Goal: Transaction & Acquisition: Purchase product/service

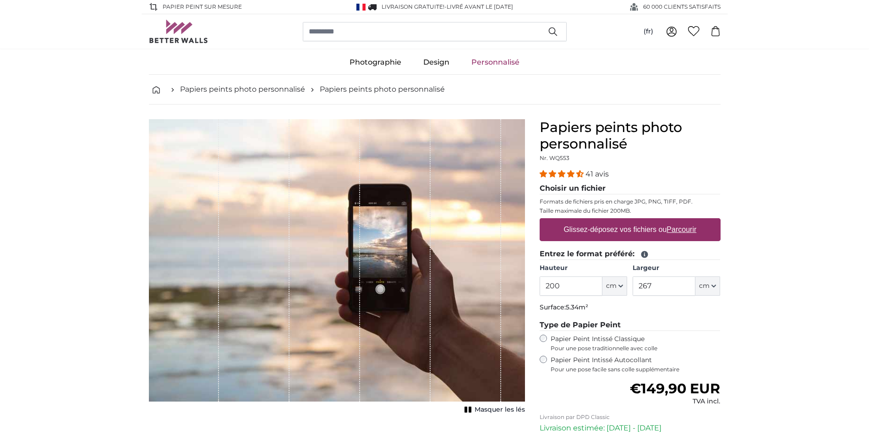
click at [626, 228] on label "Glissez-déposez vos fichiers ou Parcourir" at bounding box center [630, 229] width 140 height 18
click at [626, 221] on input "Glissez-déposez vos fichiers ou Parcourir" at bounding box center [629, 219] width 181 height 3
type input "**********"
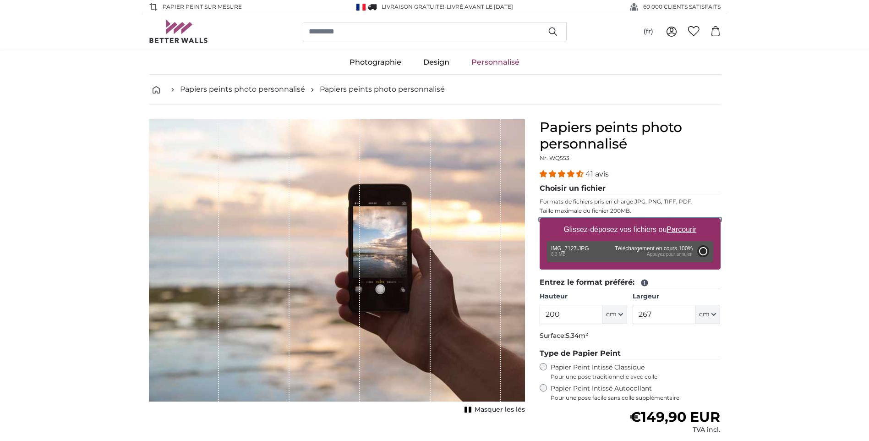
type input "266"
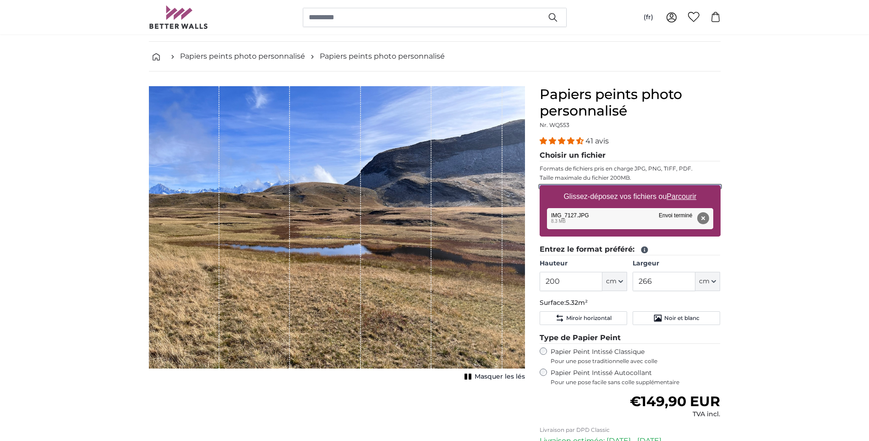
scroll to position [46, 0]
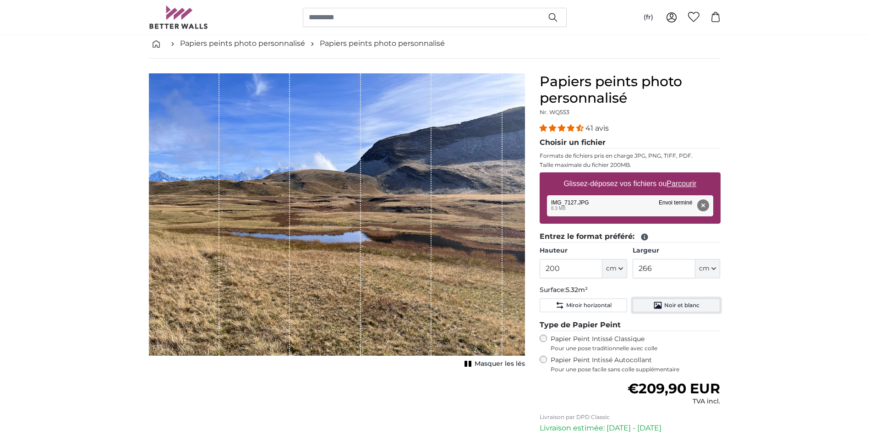
click at [678, 305] on span "Noir et blanc" at bounding box center [681, 304] width 35 height 7
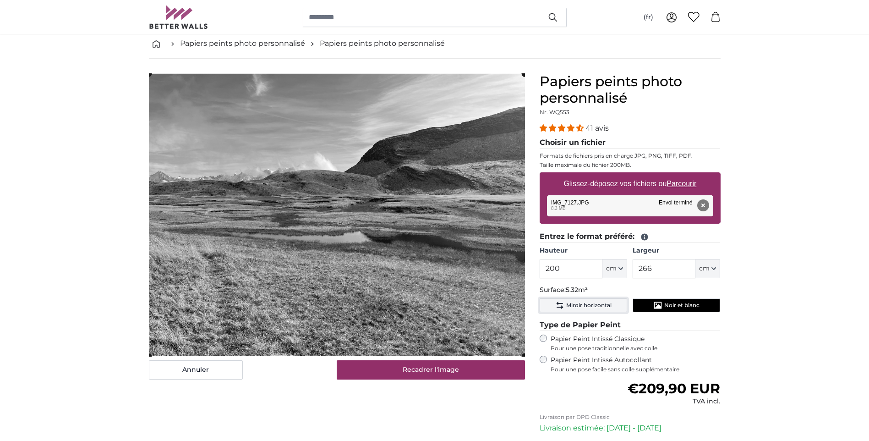
click at [584, 304] on span "Miroir horizontal" at bounding box center [588, 304] width 45 height 7
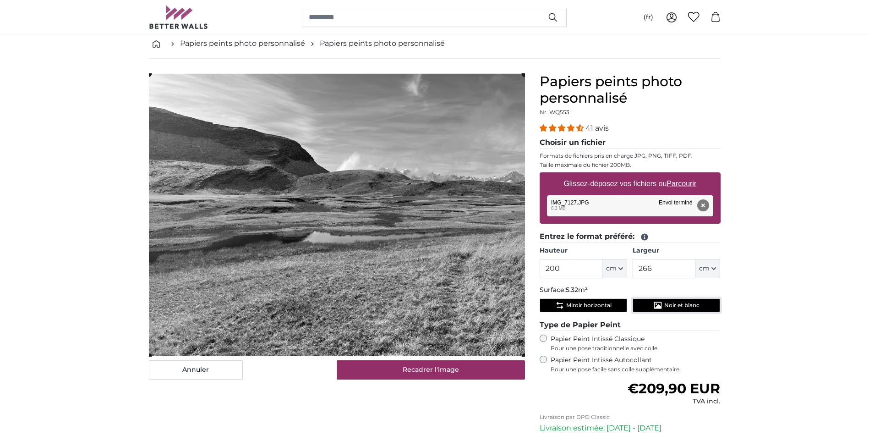
click at [670, 303] on span "Noir et blanc" at bounding box center [681, 304] width 35 height 7
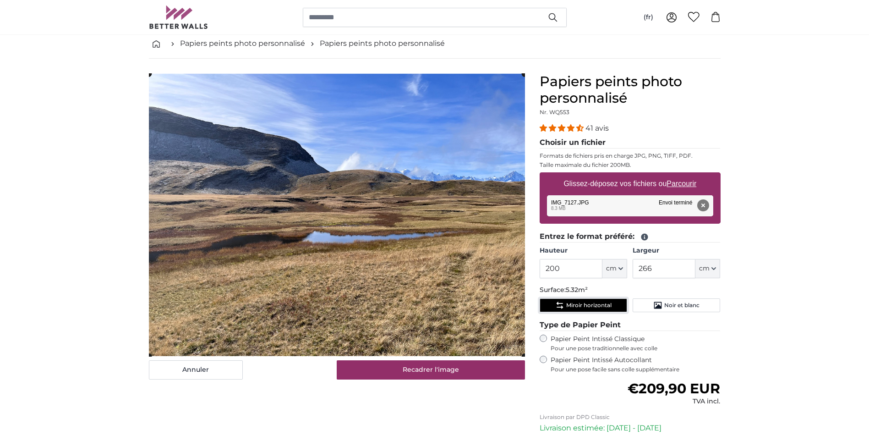
click at [593, 306] on span "Miroir horizontal" at bounding box center [588, 304] width 45 height 7
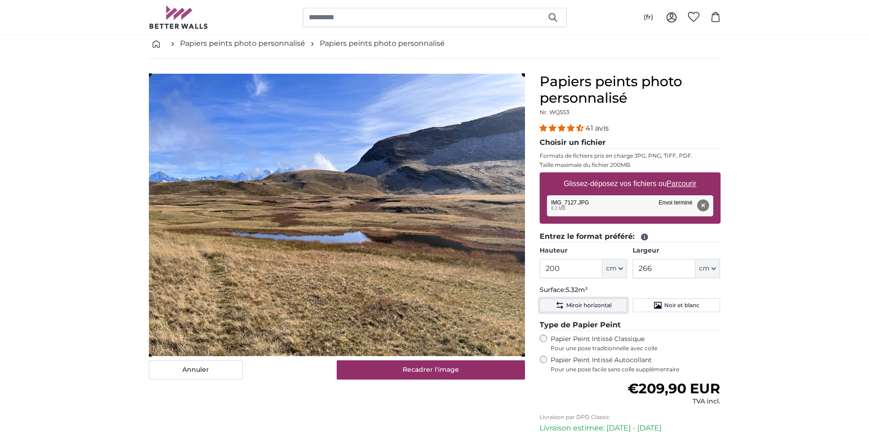
click at [593, 306] on span "Miroir horizontal" at bounding box center [588, 304] width 45 height 7
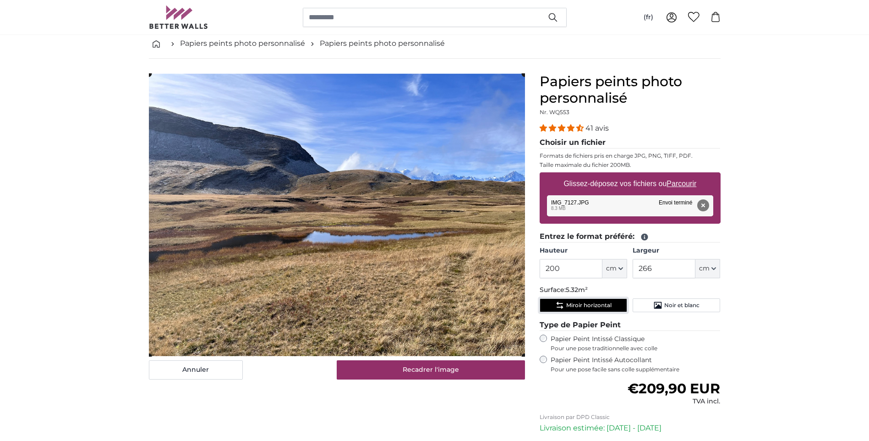
click at [593, 306] on span "Miroir horizontal" at bounding box center [588, 304] width 45 height 7
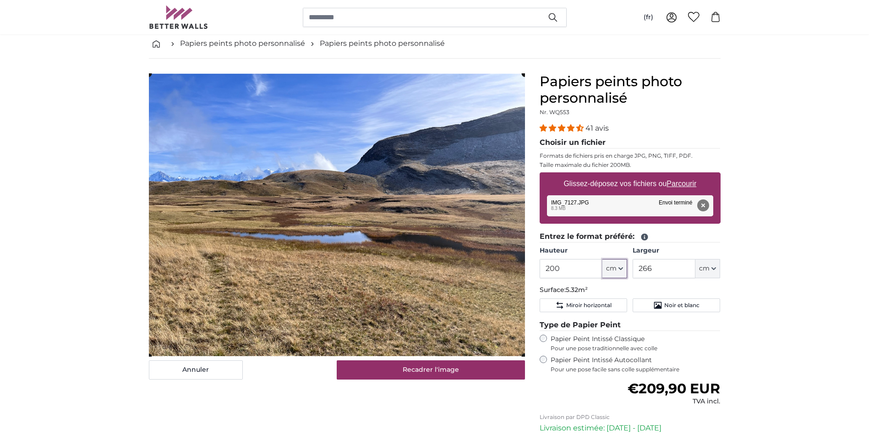
click at [617, 272] on button "cm" at bounding box center [614, 268] width 25 height 19
click at [579, 267] on input "200" at bounding box center [570, 268] width 63 height 19
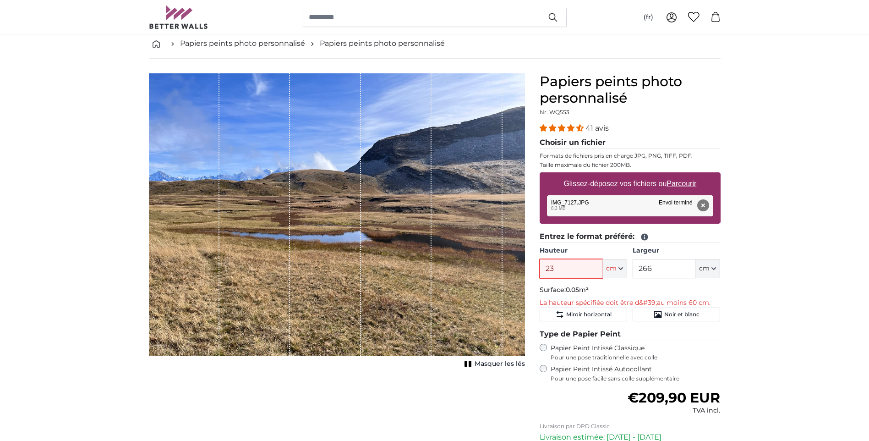
type input "230"
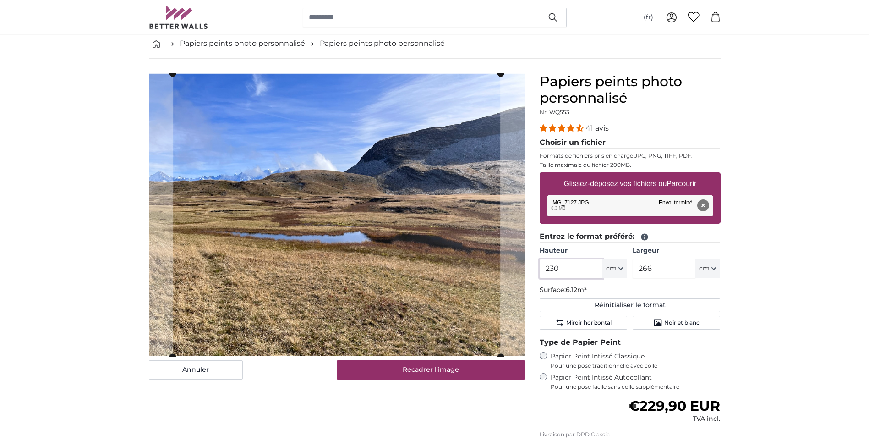
type input "230"
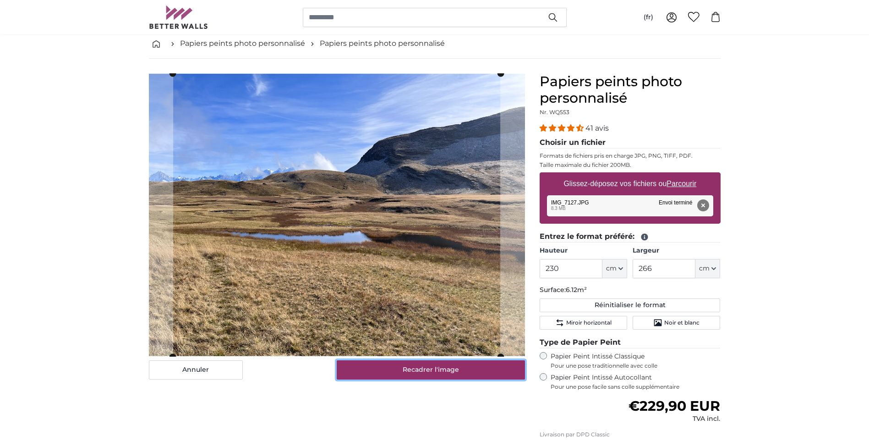
drag, startPoint x: 422, startPoint y: 369, endPoint x: 422, endPoint y: 362, distance: 6.9
click at [425, 368] on button "Recadrer l'image" at bounding box center [431, 369] width 188 height 19
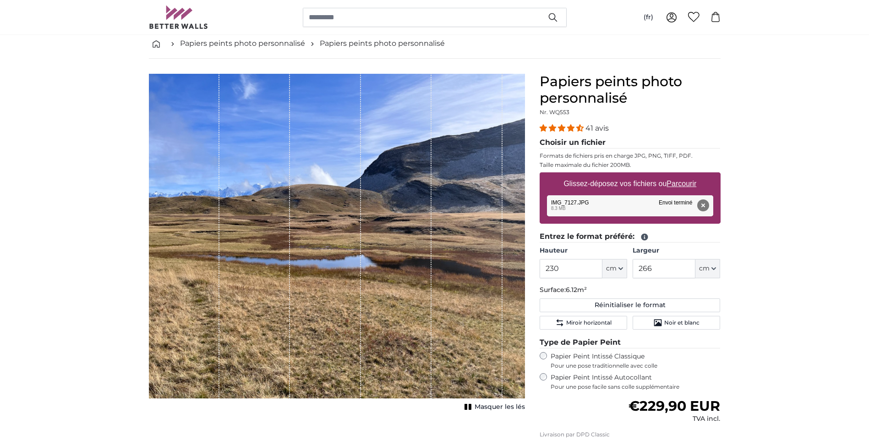
click at [481, 321] on div "1 of 1" at bounding box center [466, 235] width 71 height 325
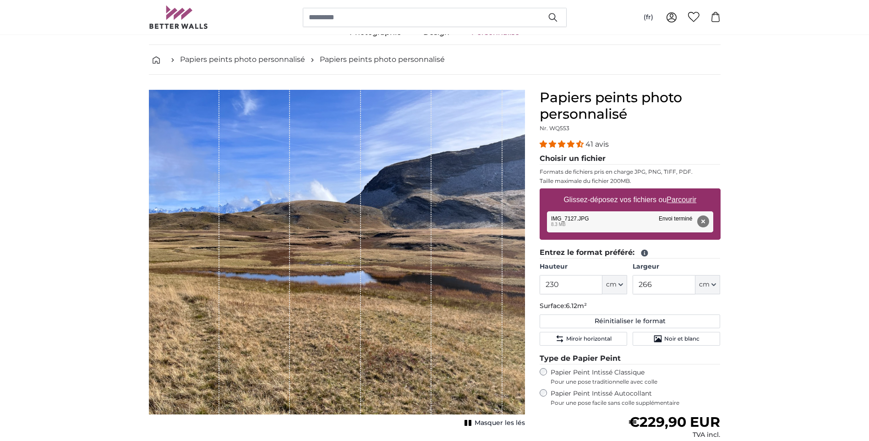
scroll to position [46, 0]
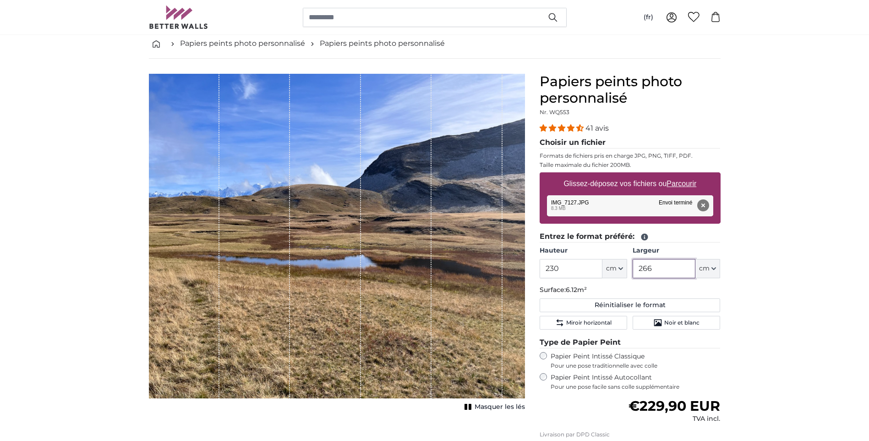
click at [680, 273] on input "266" at bounding box center [663, 268] width 63 height 19
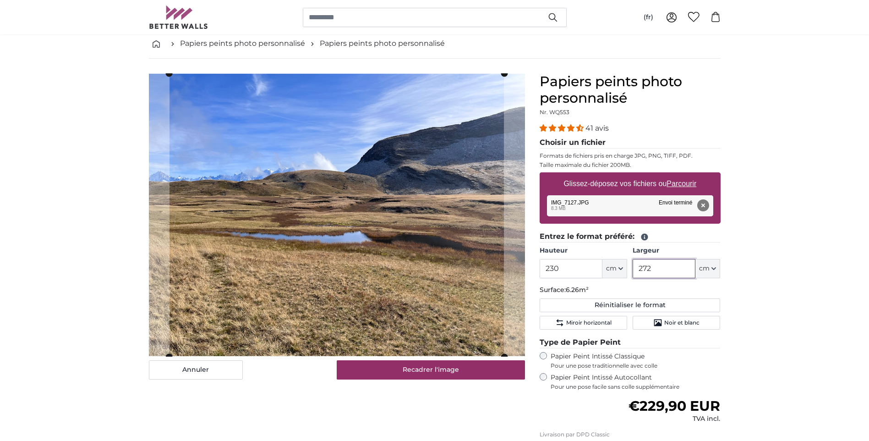
type input "272"
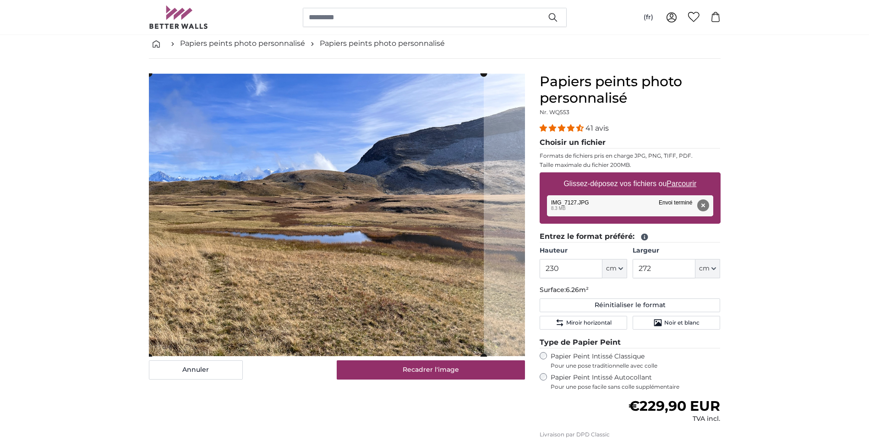
click at [349, 270] on cropper-handle at bounding box center [316, 214] width 335 height 283
click at [314, 391] on div "Annuler Recadrer l'image Masquer les lés" at bounding box center [336, 310] width 391 height 474
click at [350, 297] on cropper-handle at bounding box center [316, 214] width 335 height 283
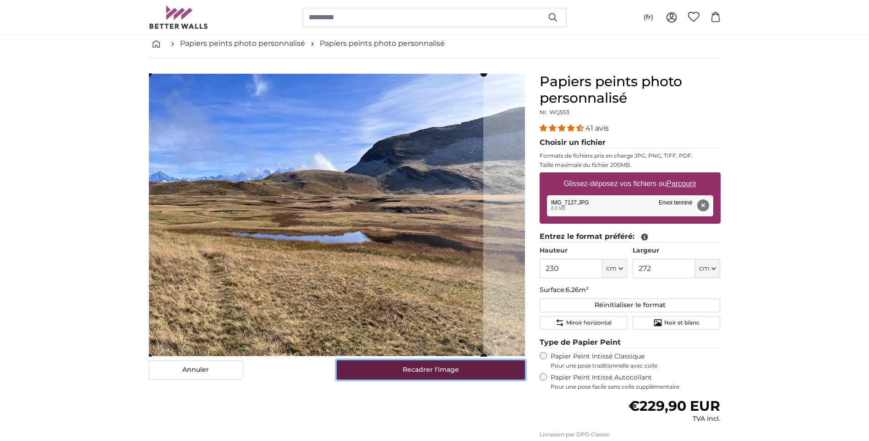
click at [420, 368] on button "Recadrer l'image" at bounding box center [431, 369] width 188 height 19
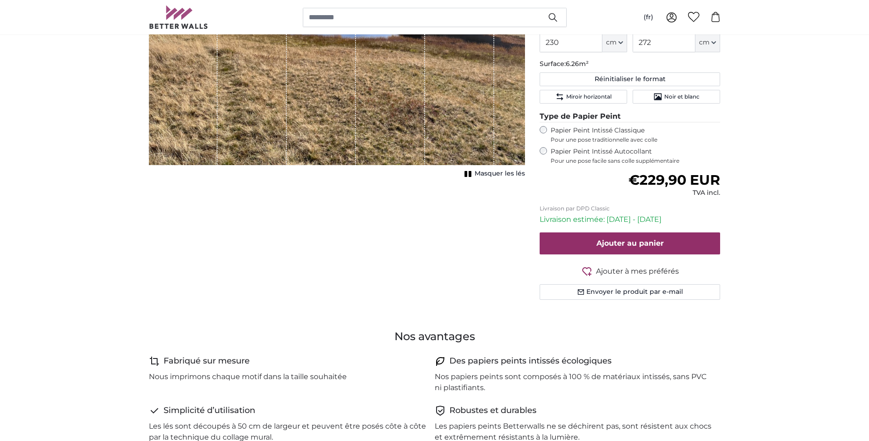
scroll to position [275, 0]
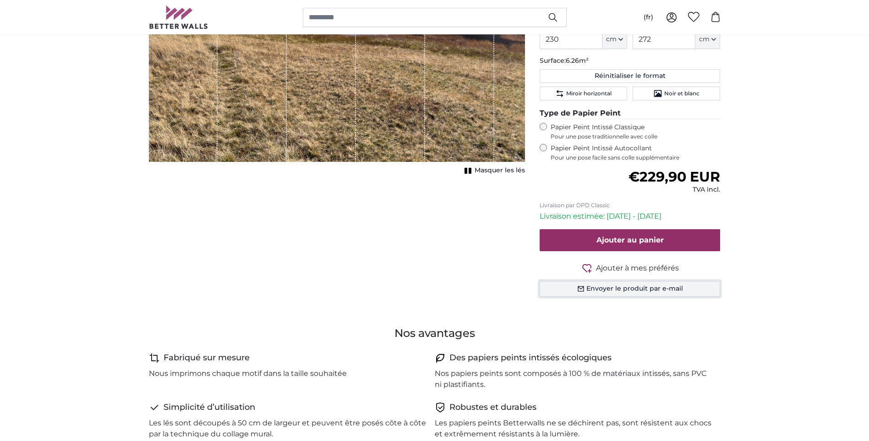
click at [622, 288] on button "Envoyer le produit par e-mail" at bounding box center [629, 289] width 181 height 16
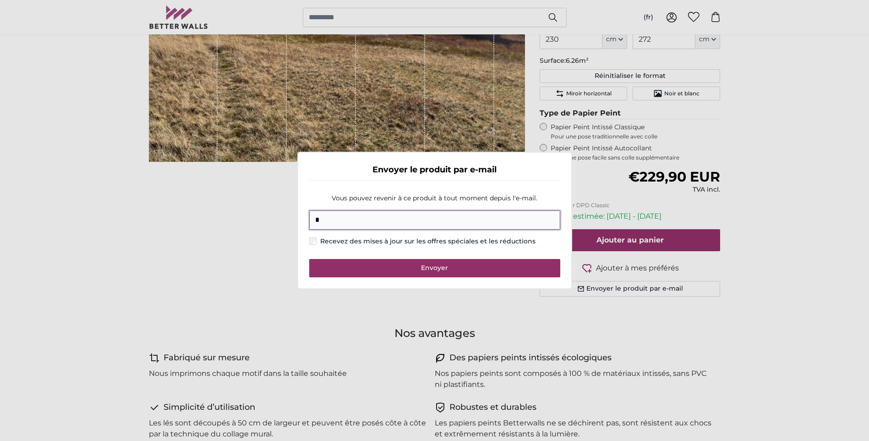
type input "**********"
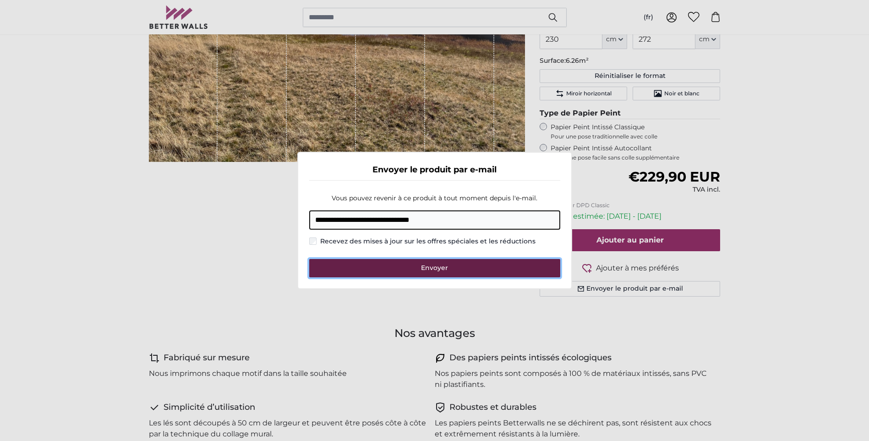
click at [435, 271] on span "Envoyer" at bounding box center [434, 267] width 27 height 8
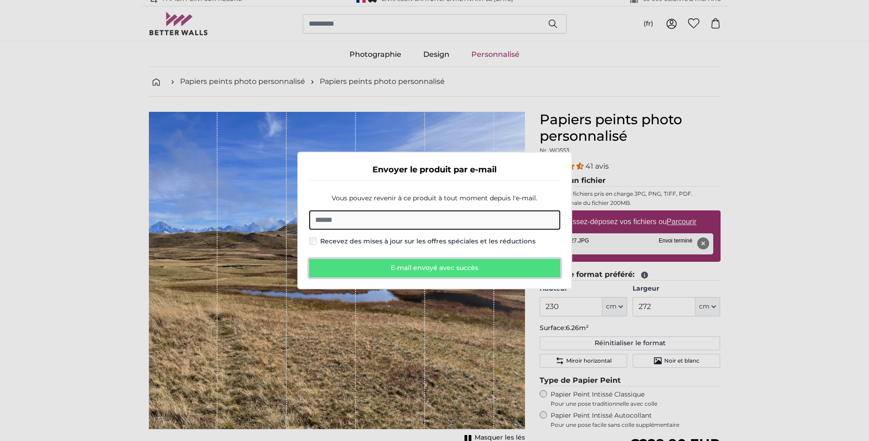
scroll to position [0, 0]
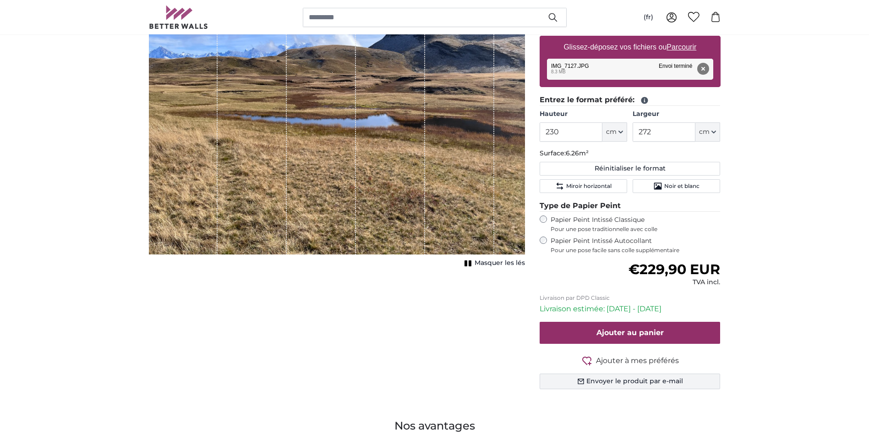
scroll to position [183, 0]
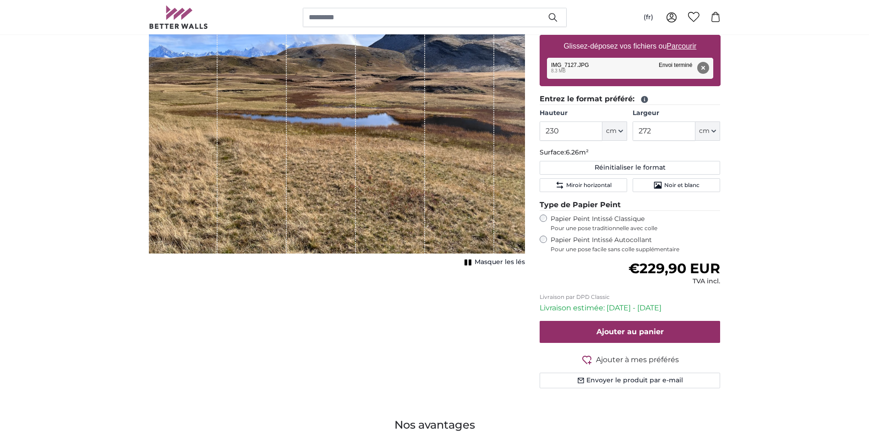
click at [646, 360] on span "Ajouter à mes préférés" at bounding box center [637, 359] width 83 height 11
click at [619, 359] on span "Ajouter à mes préférés" at bounding box center [637, 359] width 83 height 11
click at [672, 16] on icon at bounding box center [671, 17] width 11 height 11
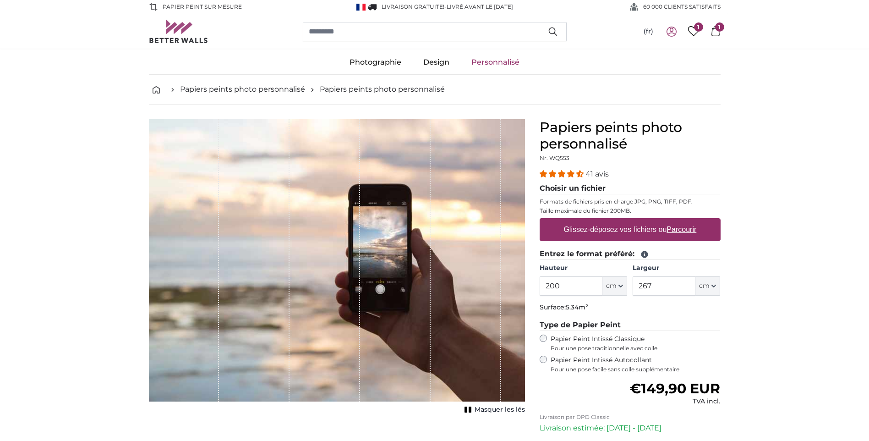
click at [630, 230] on label "Glissez-déposez vos fichiers ou Parcourir" at bounding box center [630, 229] width 140 height 18
click at [630, 221] on input "Glissez-déposez vos fichiers ou Parcourir" at bounding box center [629, 219] width 181 height 3
type input "**********"
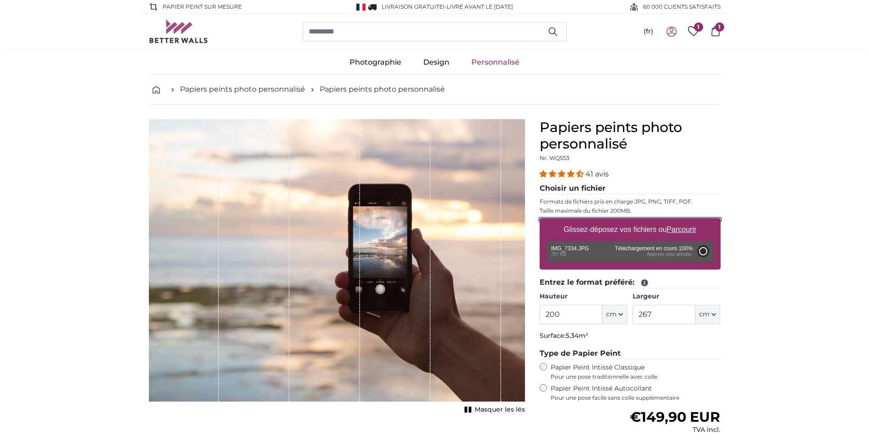
type input "155"
type input "280.6"
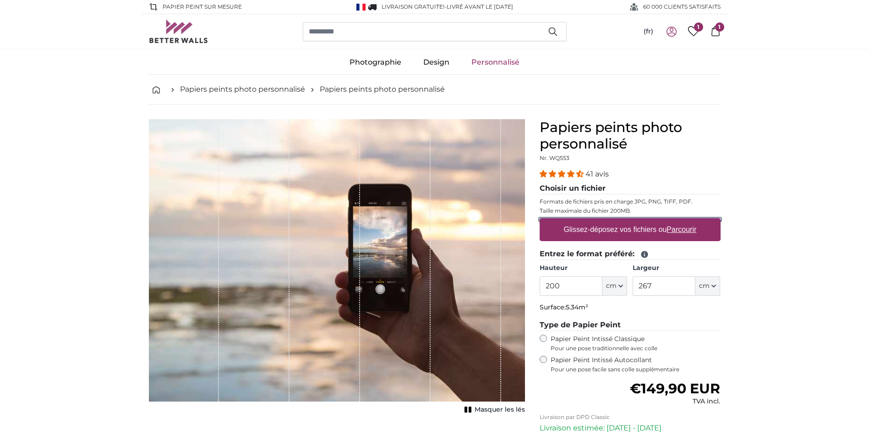
type input "**********"
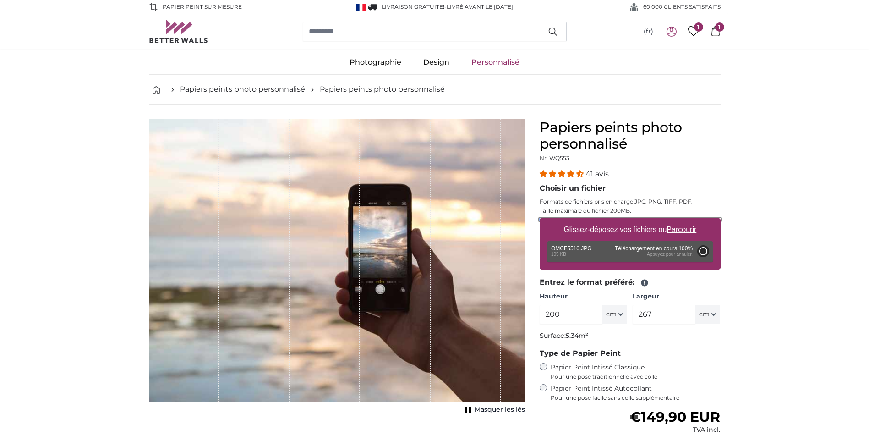
type input "42"
type input "93.2"
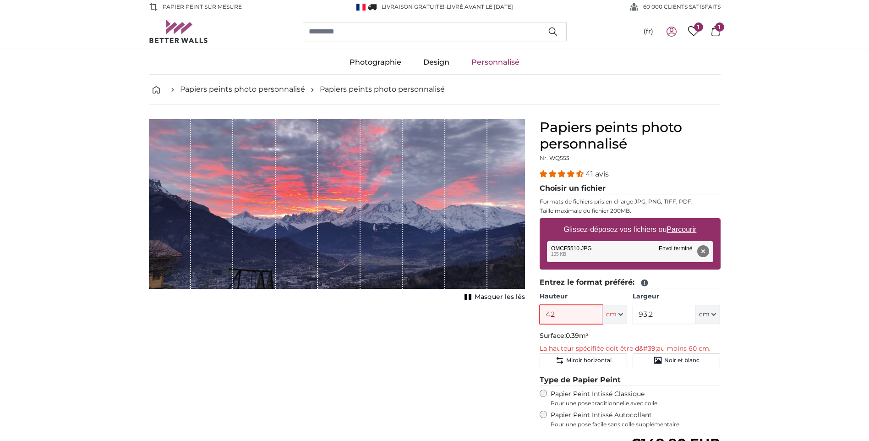
click at [594, 314] on input "42" at bounding box center [570, 314] width 63 height 19
type input "4"
type input "200"
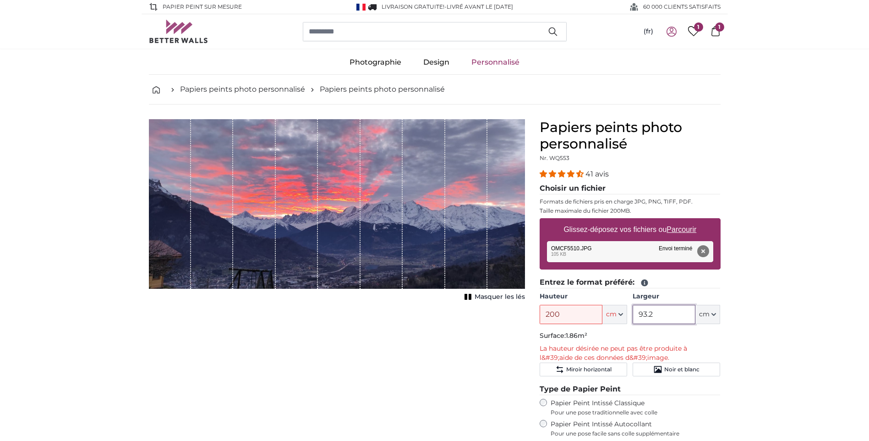
click at [679, 309] on input "93.2" at bounding box center [663, 314] width 63 height 19
type input "9"
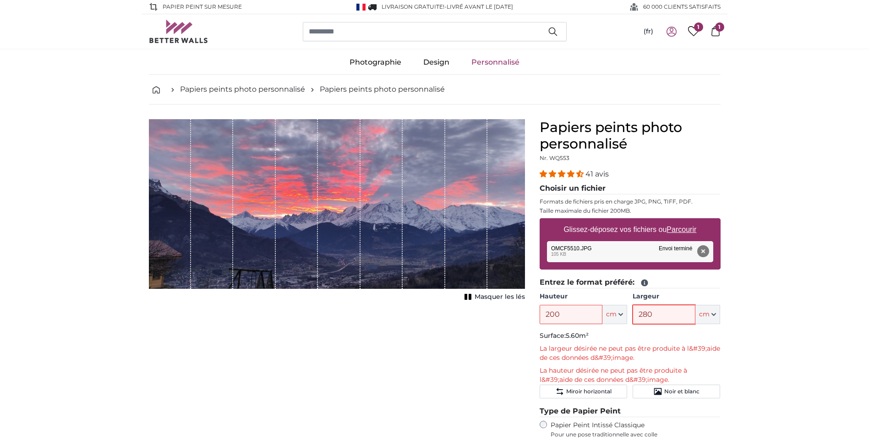
type input "280"
click at [699, 251] on button "Supprimer" at bounding box center [703, 251] width 12 height 12
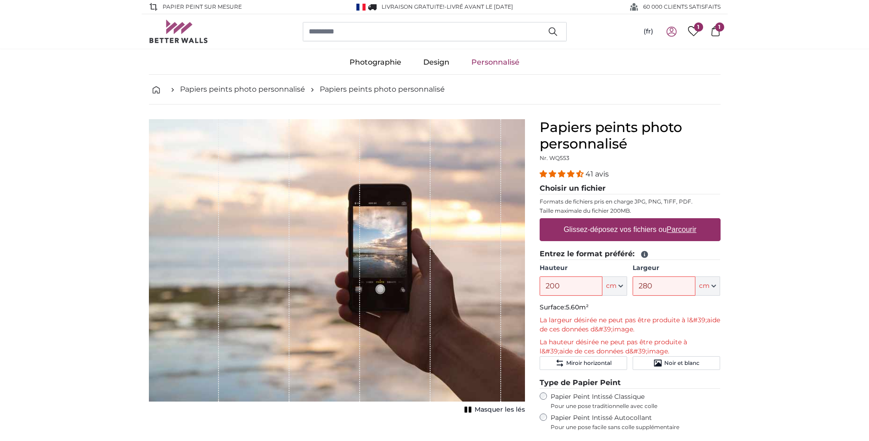
click at [623, 230] on label "Glissez-déposez vos fichiers ou Parcourir" at bounding box center [630, 229] width 140 height 18
click at [623, 221] on input "Glissez-déposez vos fichiers ou Parcourir" at bounding box center [629, 219] width 181 height 3
type input "**********"
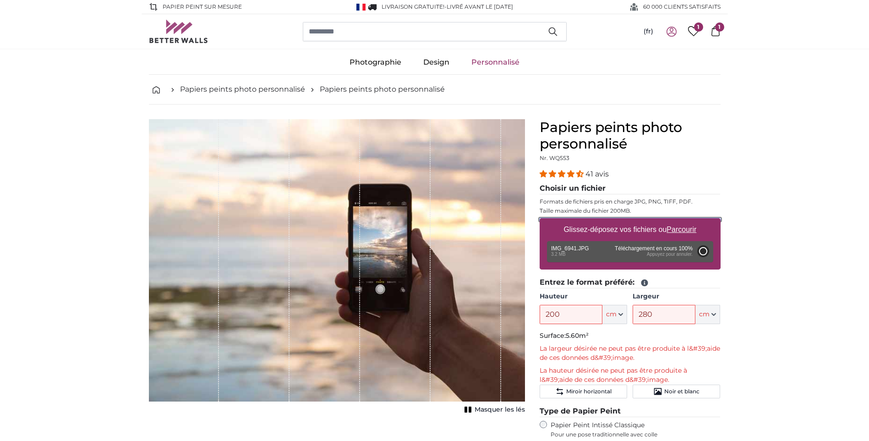
type input "266"
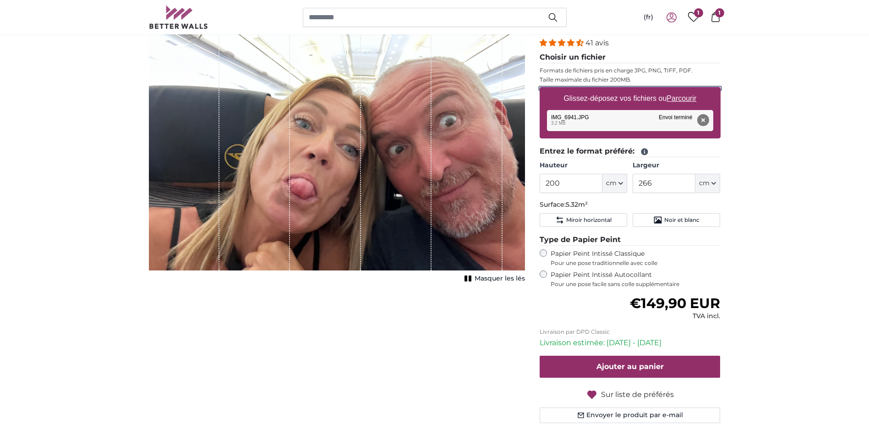
scroll to position [183, 0]
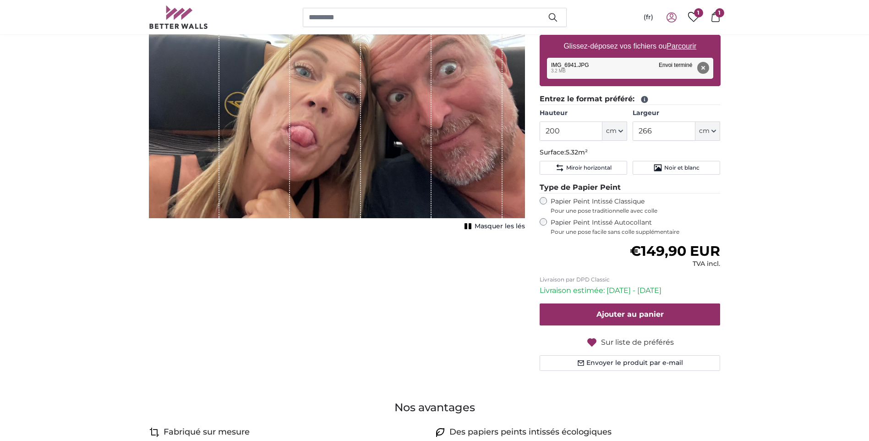
click at [627, 341] on span "Sur liste de préférés" at bounding box center [637, 342] width 73 height 11
click at [623, 365] on button "Envoyer le produit par e-mail" at bounding box center [629, 363] width 181 height 16
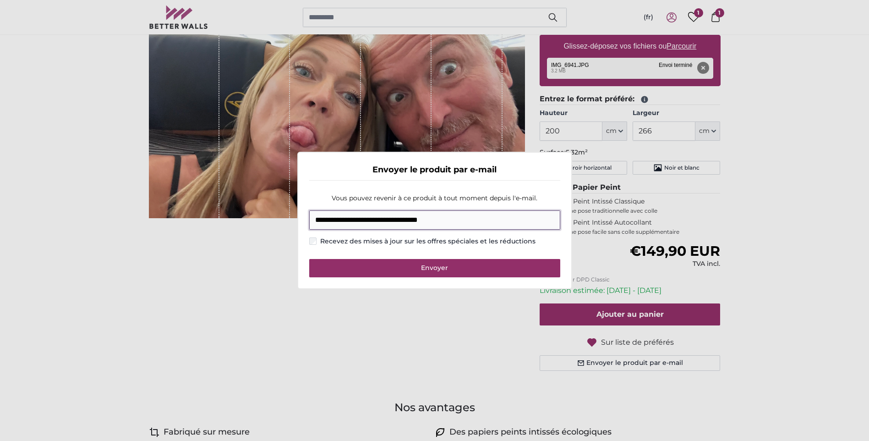
click at [495, 213] on input "**********" at bounding box center [434, 219] width 251 height 19
type input "*"
click at [416, 214] on input "E-mail" at bounding box center [434, 219] width 251 height 19
type input "**********"
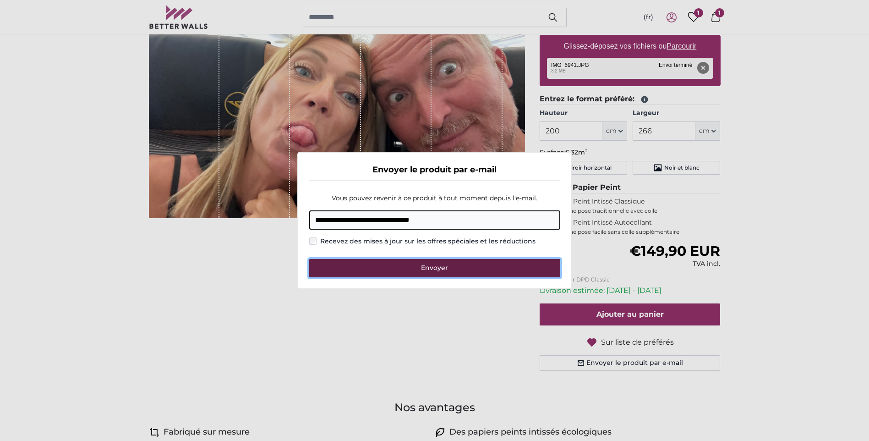
click at [405, 265] on button "Envoyer" at bounding box center [434, 268] width 251 height 18
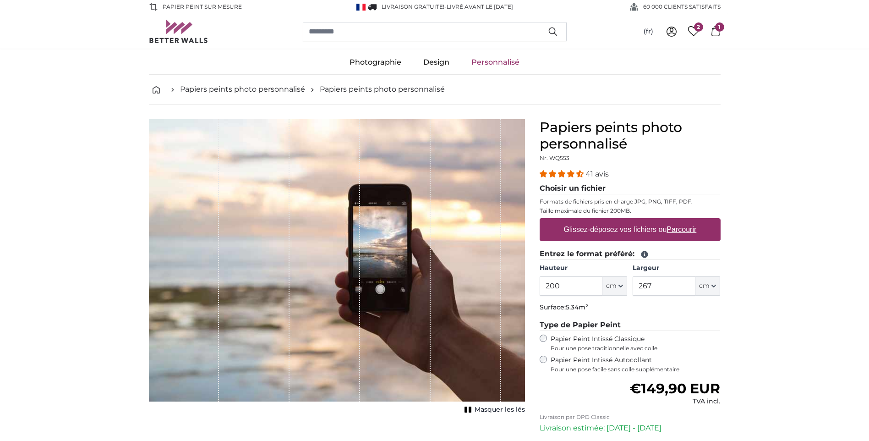
click at [621, 226] on label "Glissez-déposez vos fichiers ou Parcourir" at bounding box center [630, 229] width 140 height 18
click at [621, 221] on input "Glissez-déposez vos fichiers ou Parcourir" at bounding box center [629, 219] width 181 height 3
type input "**********"
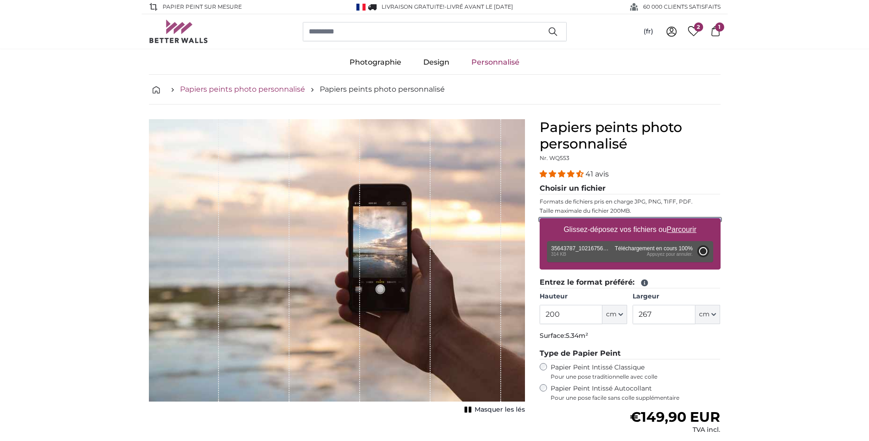
type input "109"
type input "145"
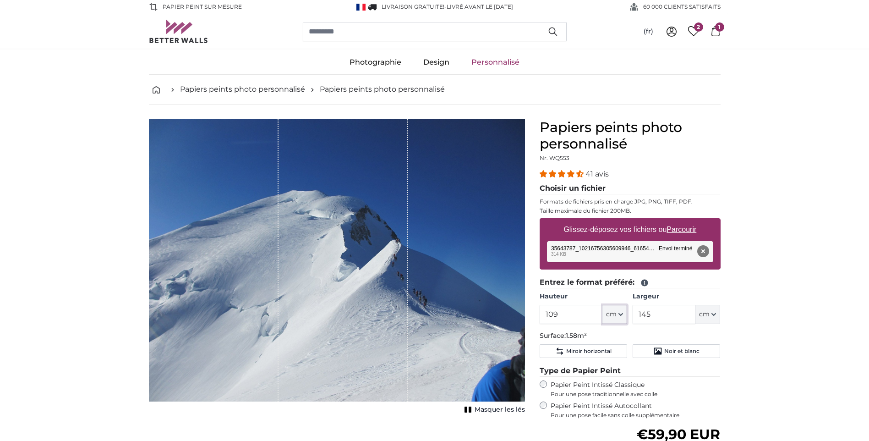
click at [616, 316] on span "cm" at bounding box center [611, 314] width 11 height 9
click at [588, 316] on input "109" at bounding box center [570, 314] width 63 height 19
type input "1"
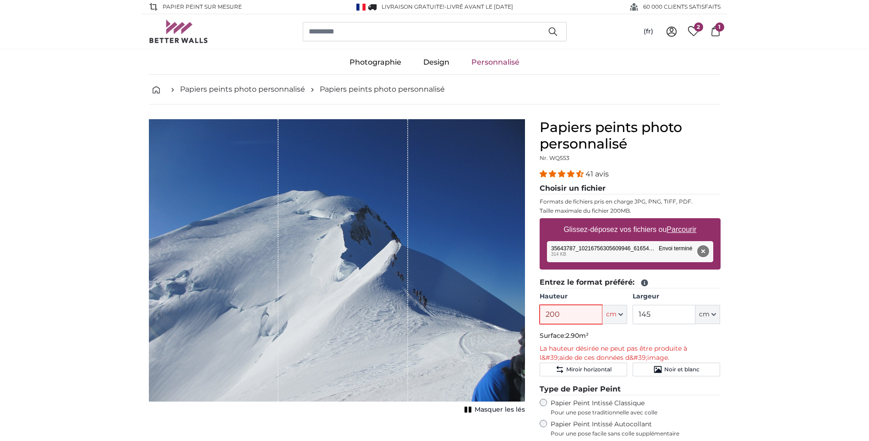
type input "200"
click at [706, 250] on button "Supprimer" at bounding box center [703, 251] width 12 height 12
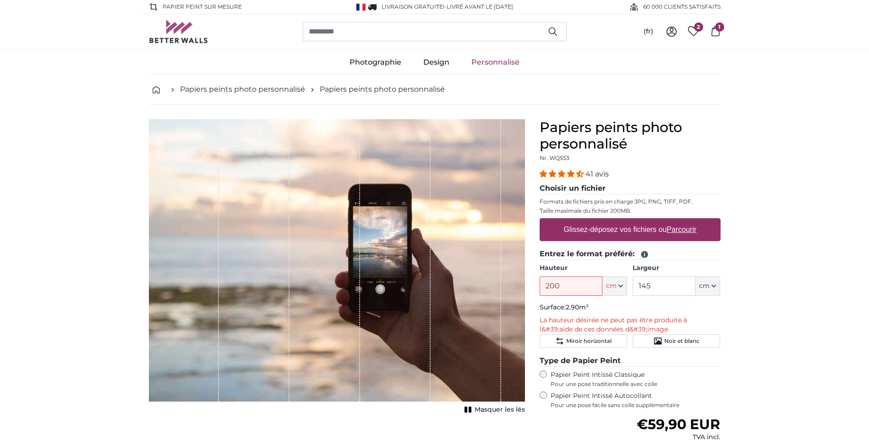
click at [616, 230] on label "Glissez-déposez vos fichiers ou Parcourir" at bounding box center [630, 229] width 140 height 18
click at [616, 221] on input "Glissez-déposez vos fichiers ou Parcourir" at bounding box center [629, 219] width 181 height 3
type input "**********"
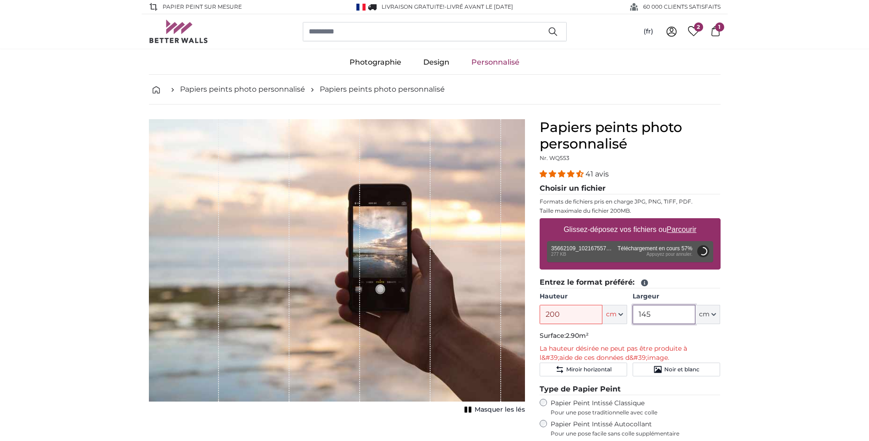
click at [684, 315] on input "145" at bounding box center [663, 314] width 63 height 19
type input "1"
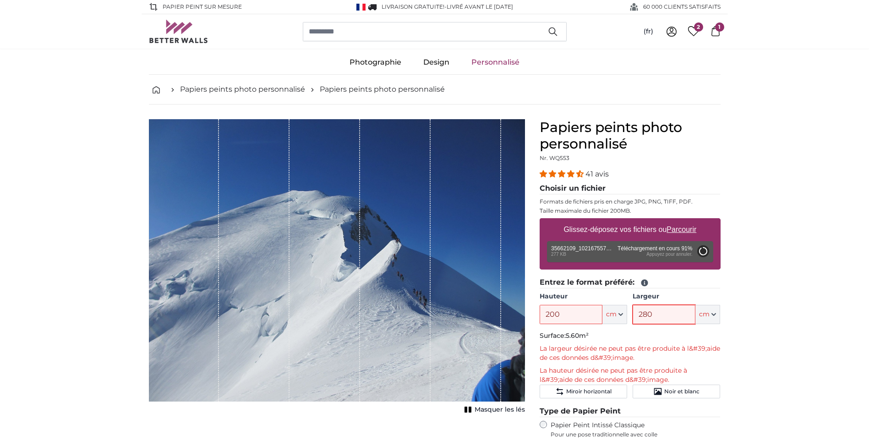
type input "280"
type input "75"
type input "133.5"
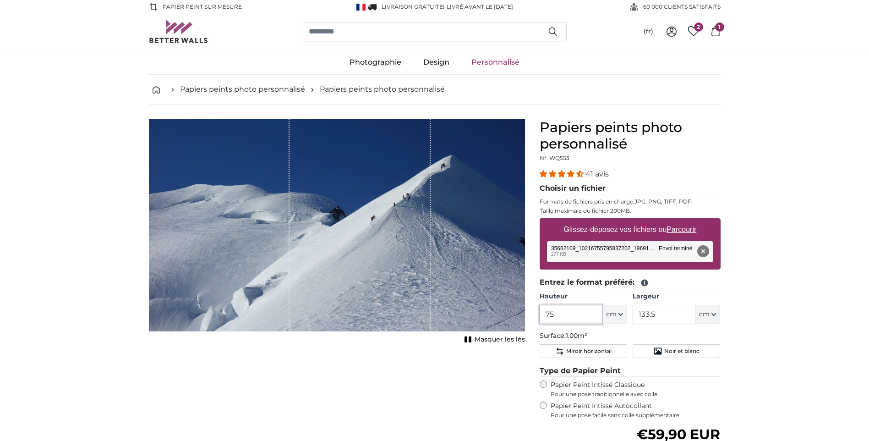
click at [589, 314] on input "75" at bounding box center [570, 314] width 63 height 19
type input "7"
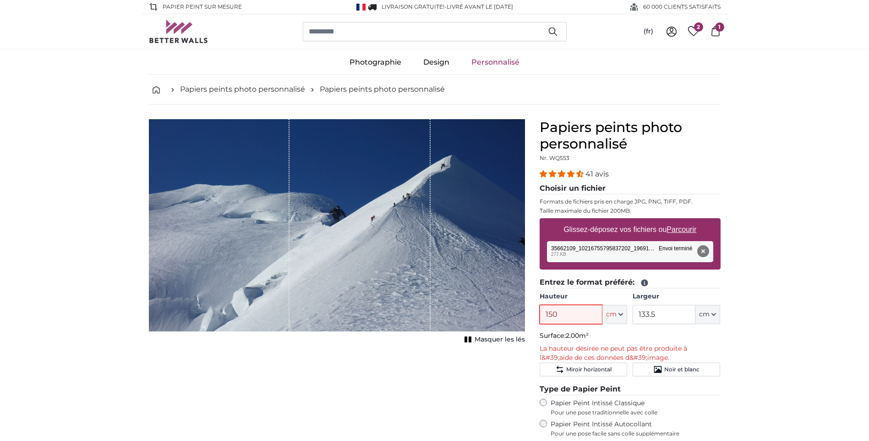
type input "150"
click at [702, 250] on button "Supprimer" at bounding box center [703, 251] width 12 height 12
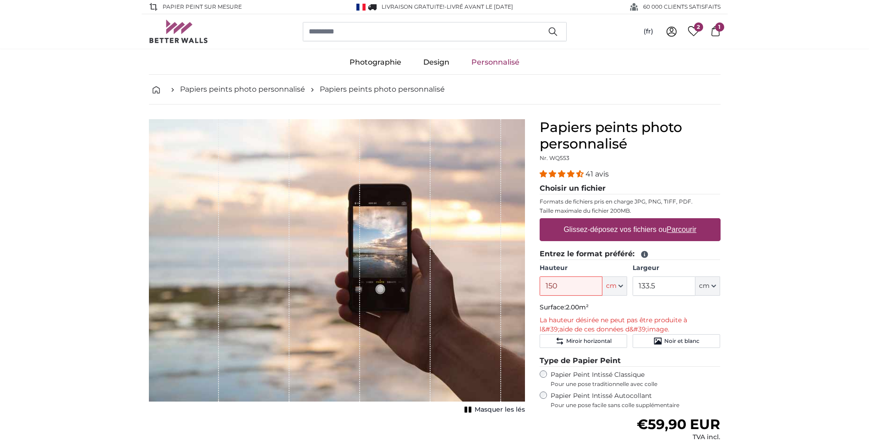
click at [642, 229] on label "Glissez-déposez vos fichiers ou Parcourir" at bounding box center [630, 229] width 140 height 18
click at [642, 221] on input "Glissez-déposez vos fichiers ou Parcourir" at bounding box center [629, 219] width 181 height 3
type input "**********"
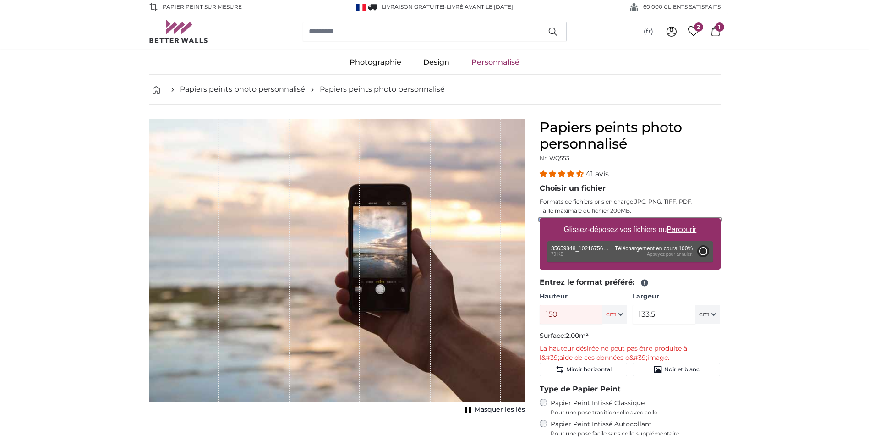
type input "61"
type input "81.1"
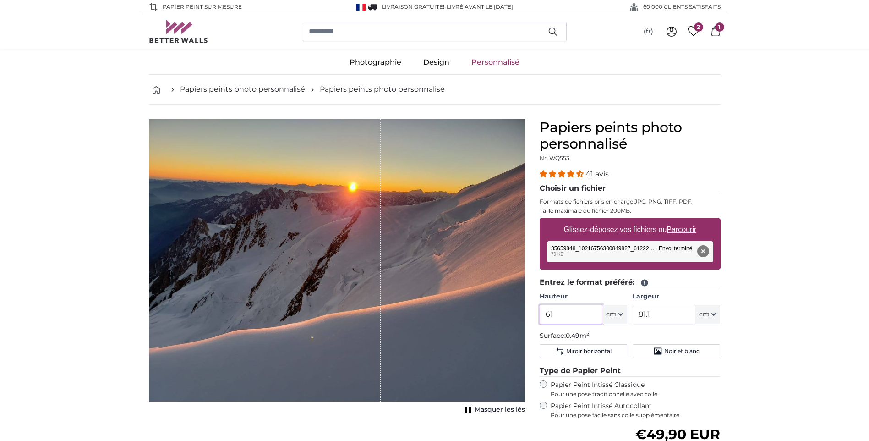
click at [592, 314] on input "61" at bounding box center [570, 314] width 63 height 19
type input "6"
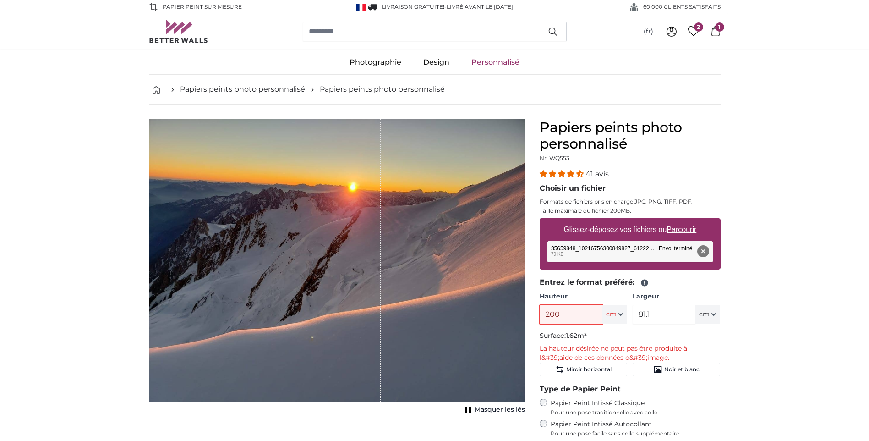
type input "200"
click at [653, 313] on input "81.1" at bounding box center [663, 314] width 63 height 19
type input "8"
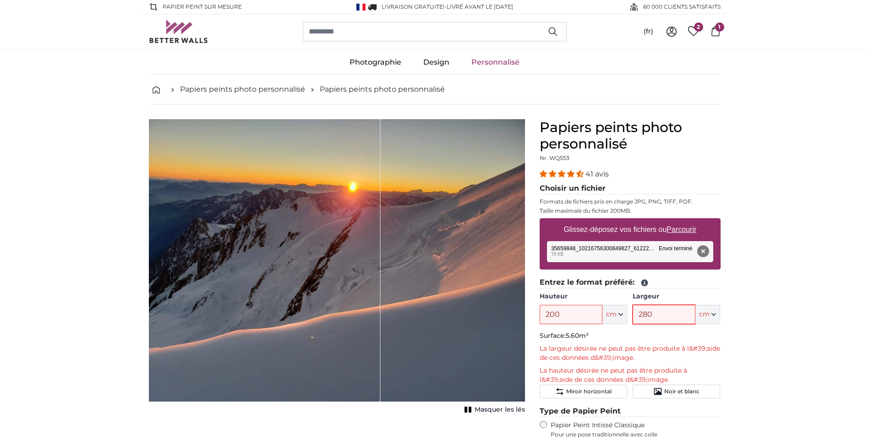
type input "280"
click at [705, 250] on button "Supprimer" at bounding box center [703, 251] width 12 height 12
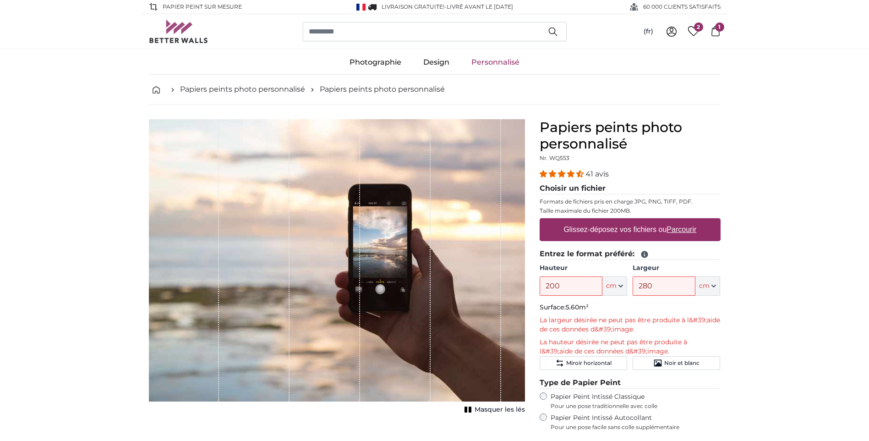
click at [670, 229] on u "Parcourir" at bounding box center [681, 229] width 30 height 8
click at [670, 221] on input "Glissez-déposez vos fichiers ou Parcourir" at bounding box center [629, 219] width 181 height 3
type input "**********"
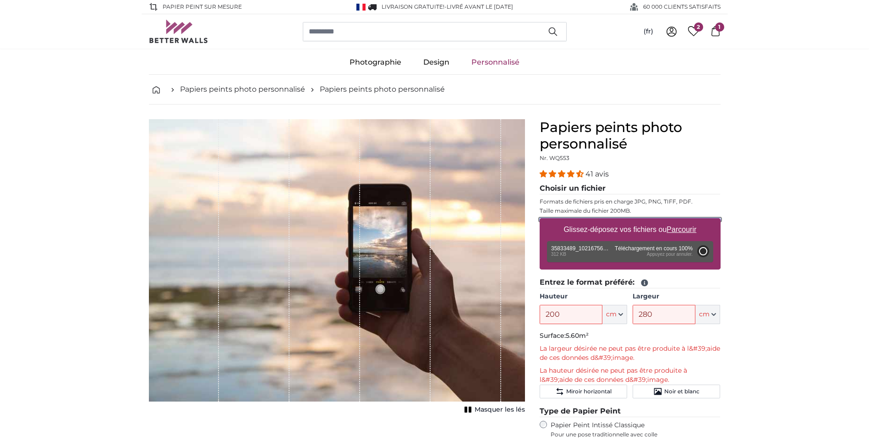
type input "109"
type input "145"
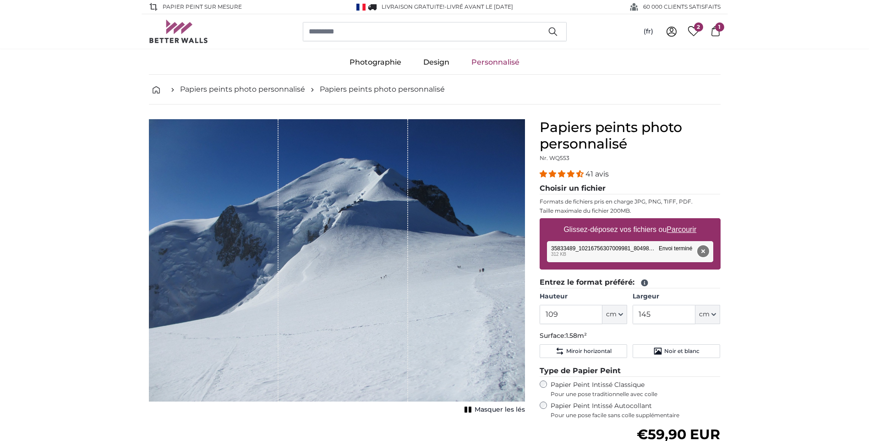
click at [704, 251] on button "Supprimer" at bounding box center [703, 251] width 12 height 12
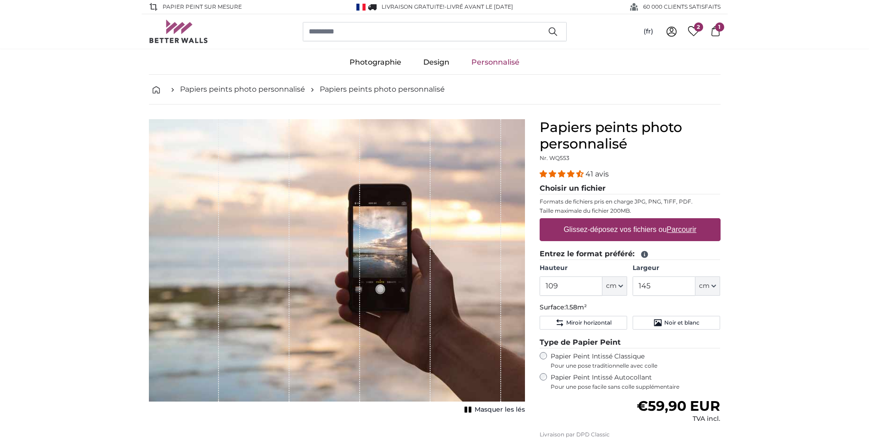
click at [682, 228] on u "Parcourir" at bounding box center [681, 229] width 30 height 8
click at [682, 221] on input "Glissez-déposez vos fichiers ou Parcourir" at bounding box center [629, 219] width 181 height 3
type input "**********"
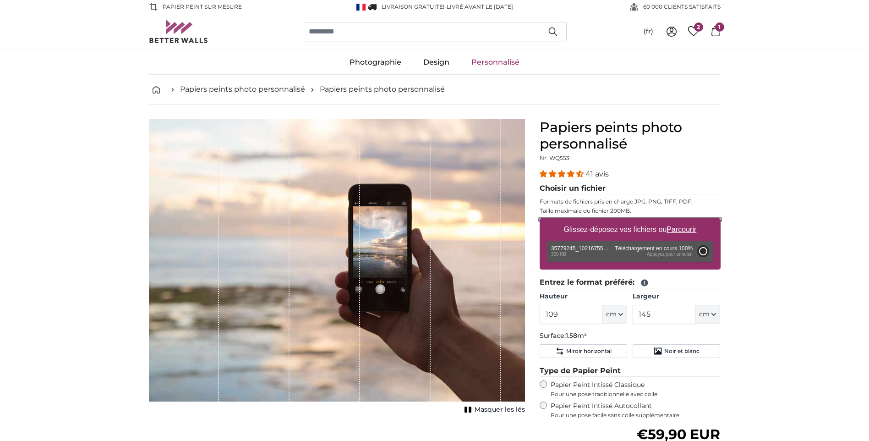
type input "75"
type input "133.5"
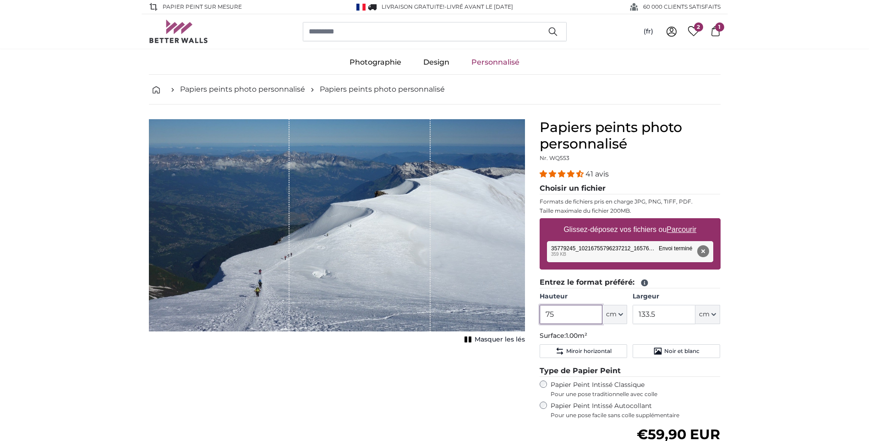
click at [584, 316] on input "75" at bounding box center [570, 314] width 63 height 19
type input "7"
type input "1"
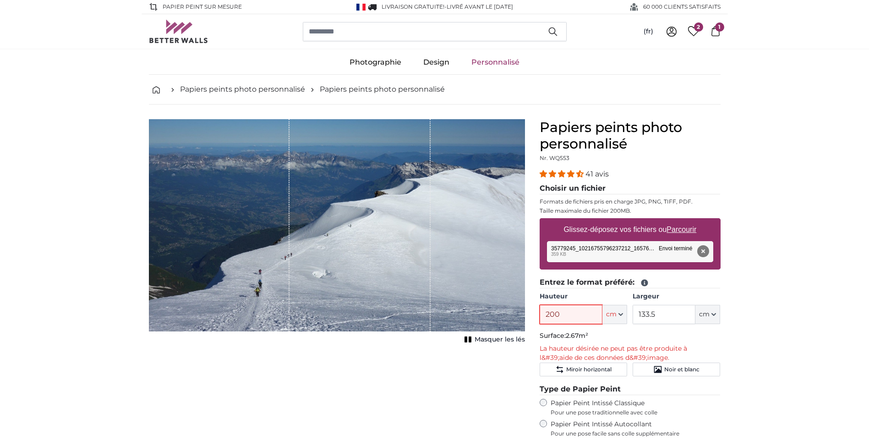
type input "200"
click at [660, 312] on input "133.5" at bounding box center [663, 314] width 63 height 19
type input "1"
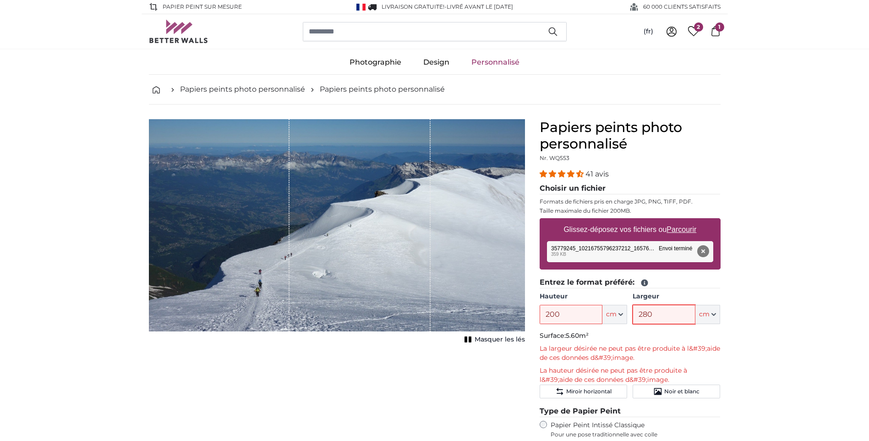
type input "280"
